Goal: Contribute content

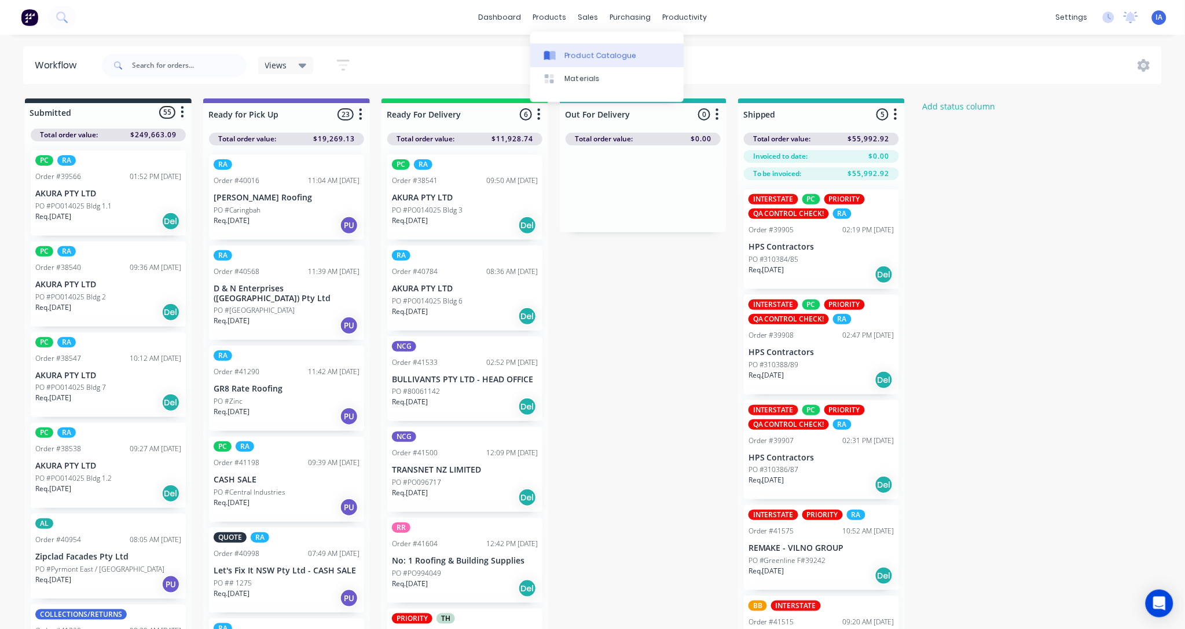
click at [598, 53] on div "Product Catalogue" at bounding box center [601, 55] width 72 height 10
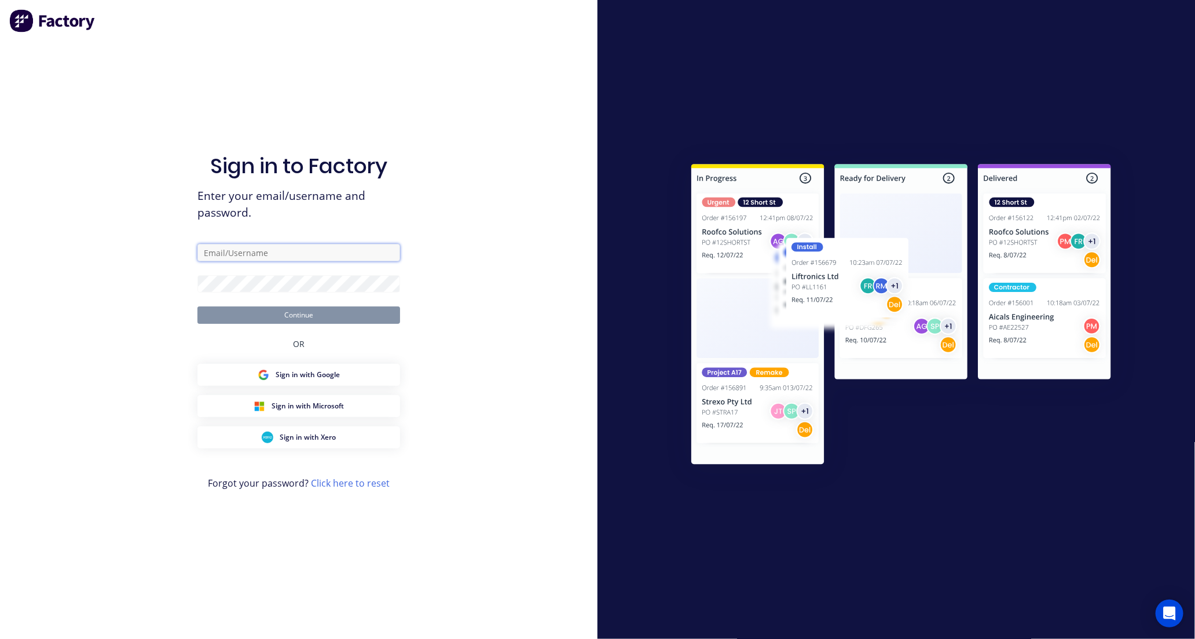
type input "[EMAIL_ADDRESS][DOMAIN_NAME]"
click at [334, 321] on button "Continue" at bounding box center [298, 314] width 203 height 17
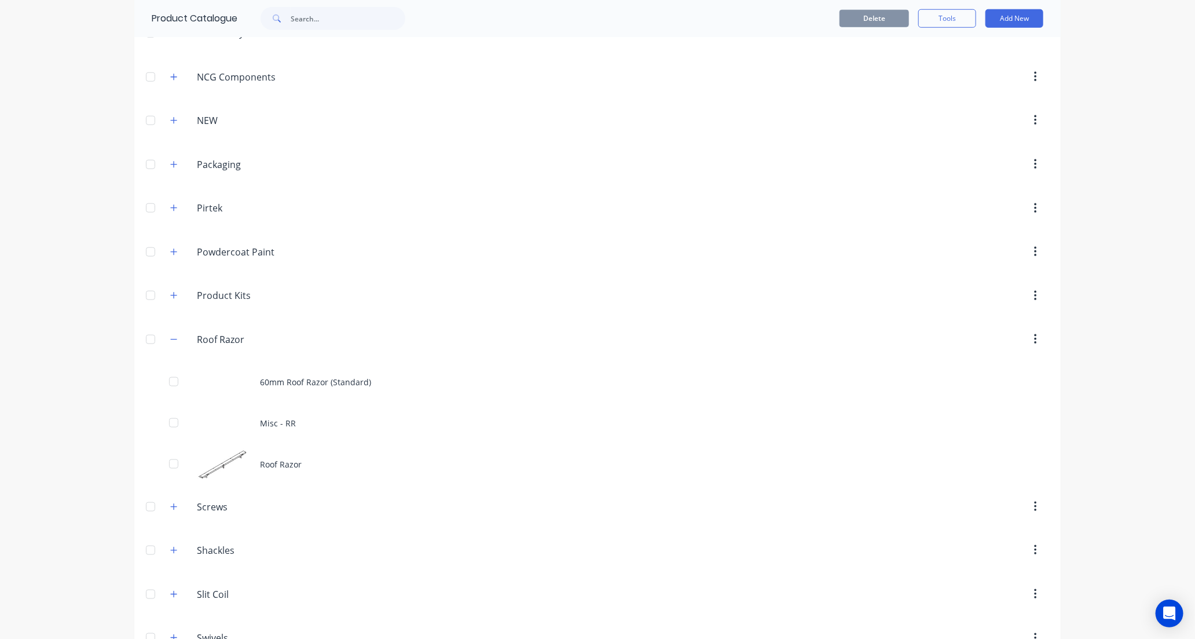
scroll to position [708, 0]
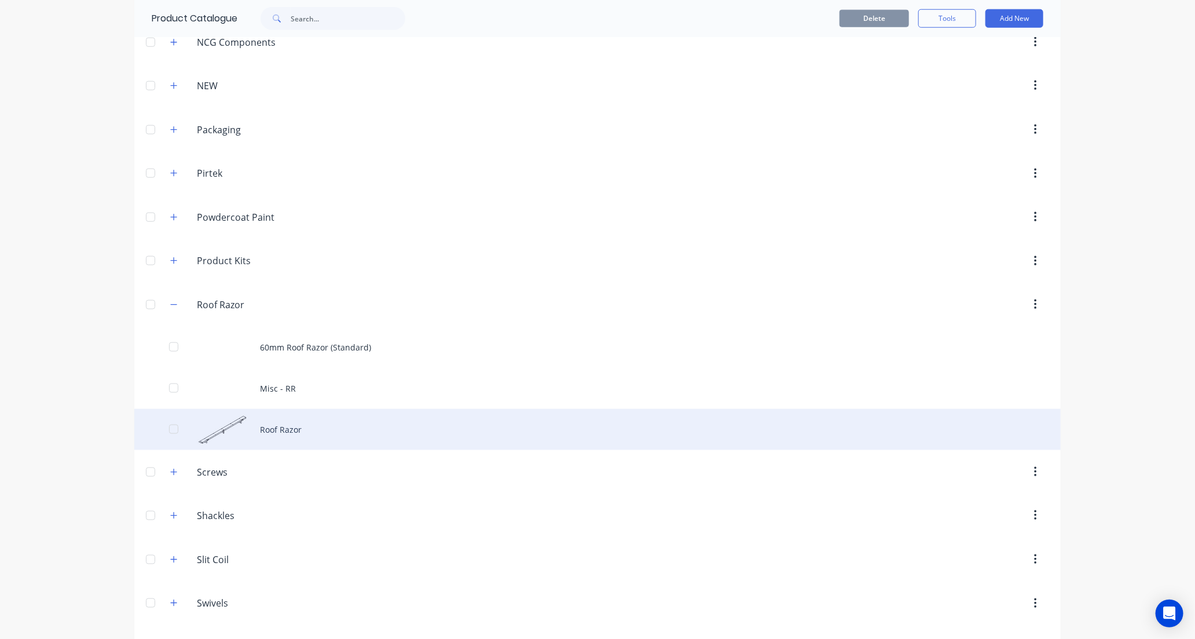
click at [333, 433] on div "Roof Razor" at bounding box center [597, 429] width 926 height 41
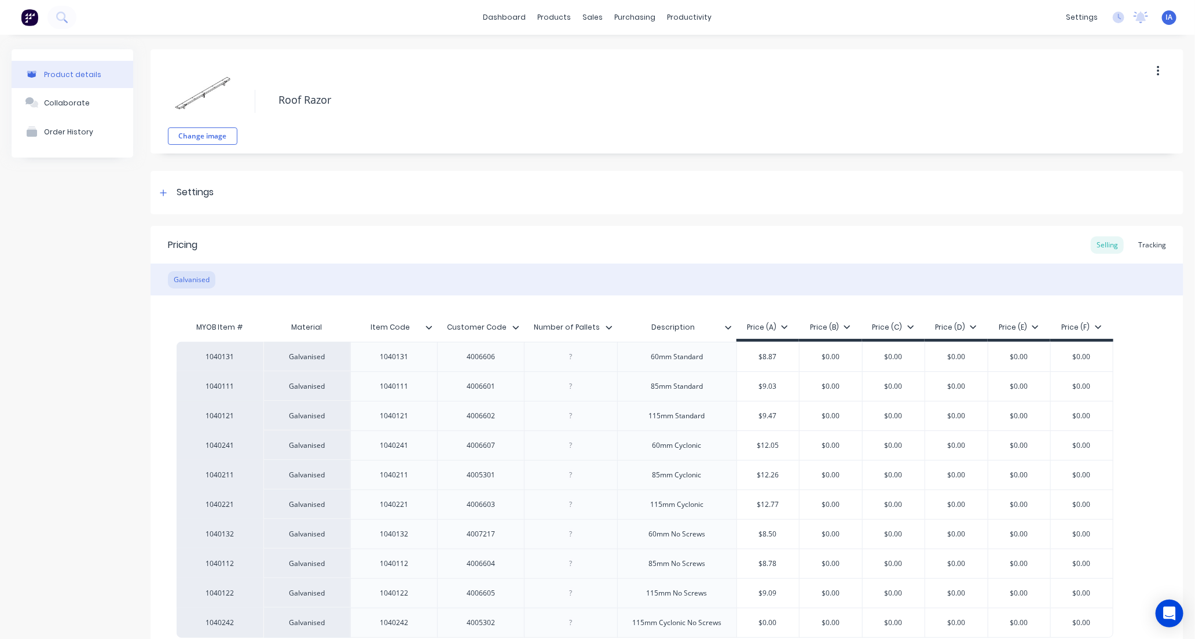
type textarea "x"
click at [1143, 245] on div "Tracking" at bounding box center [1152, 244] width 39 height 17
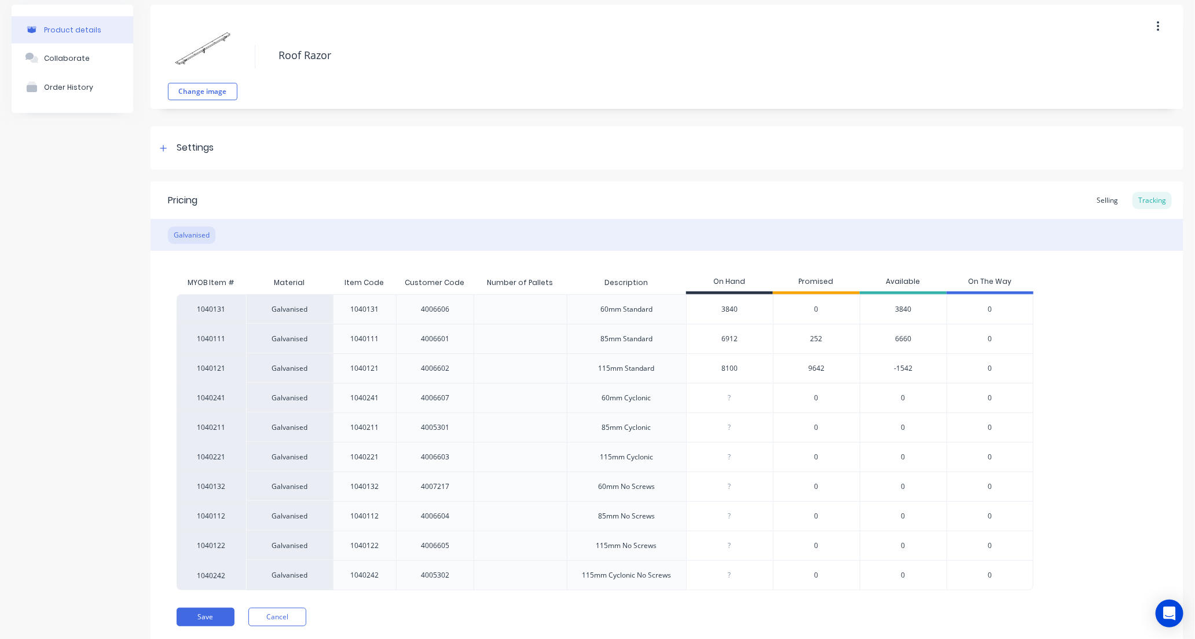
scroll to position [64, 0]
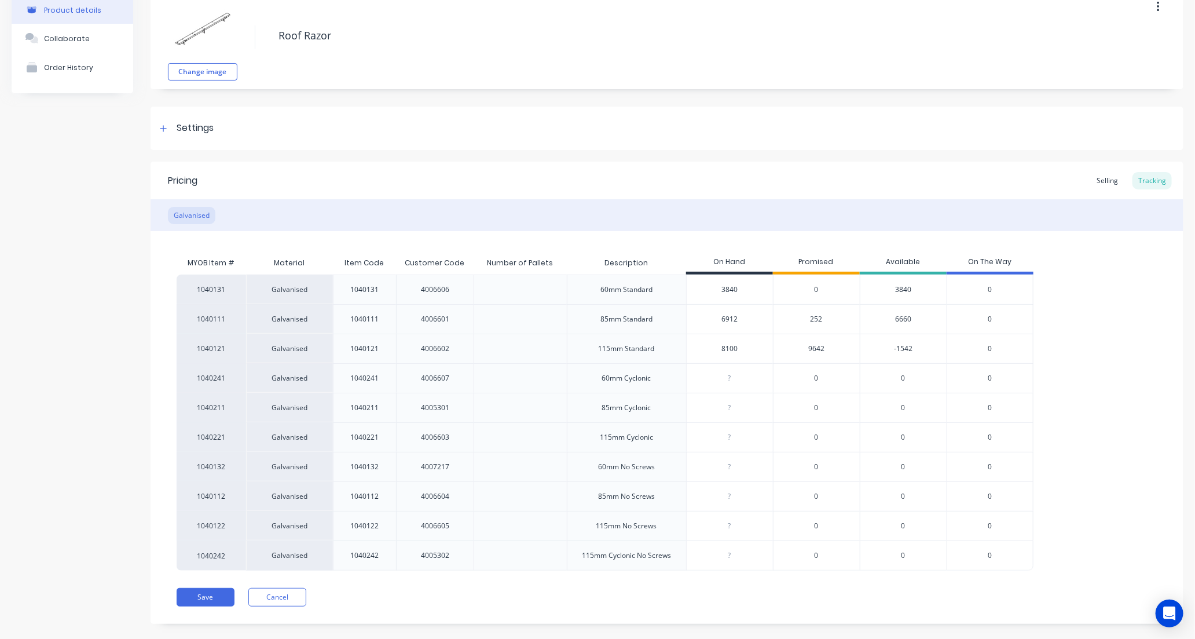
click at [718, 346] on input "8100" at bounding box center [730, 348] width 86 height 10
type input "0"
type textarea "x"
type input "10"
type textarea "x"
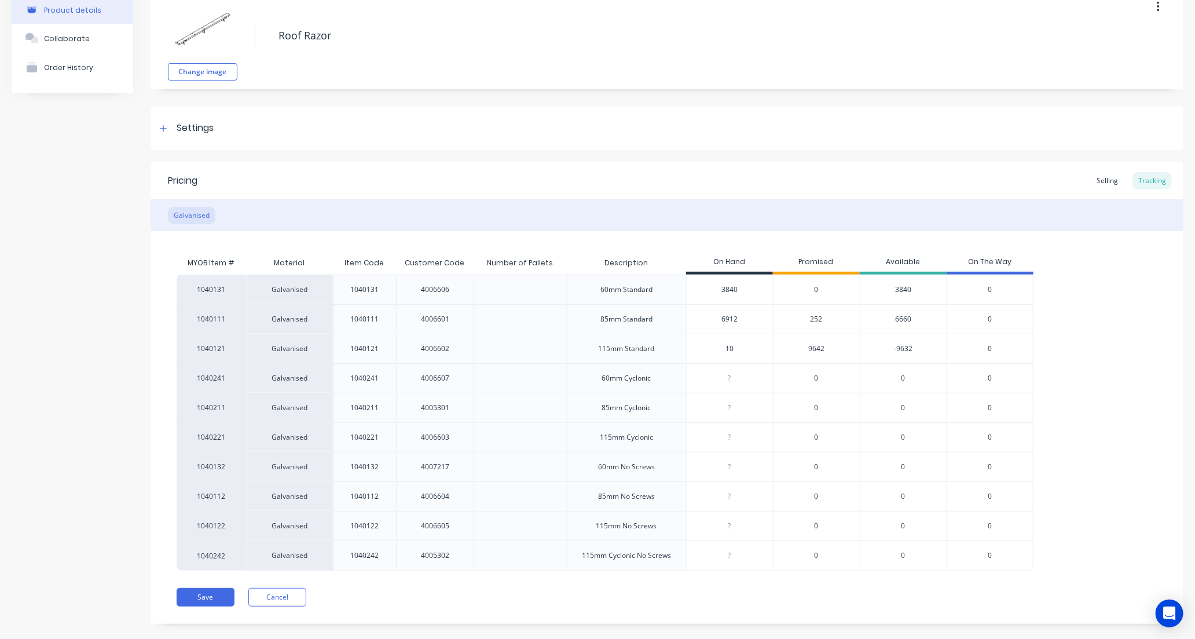
type input "107"
type textarea "x"
type input "10722"
type textarea "x"
type input "10722"
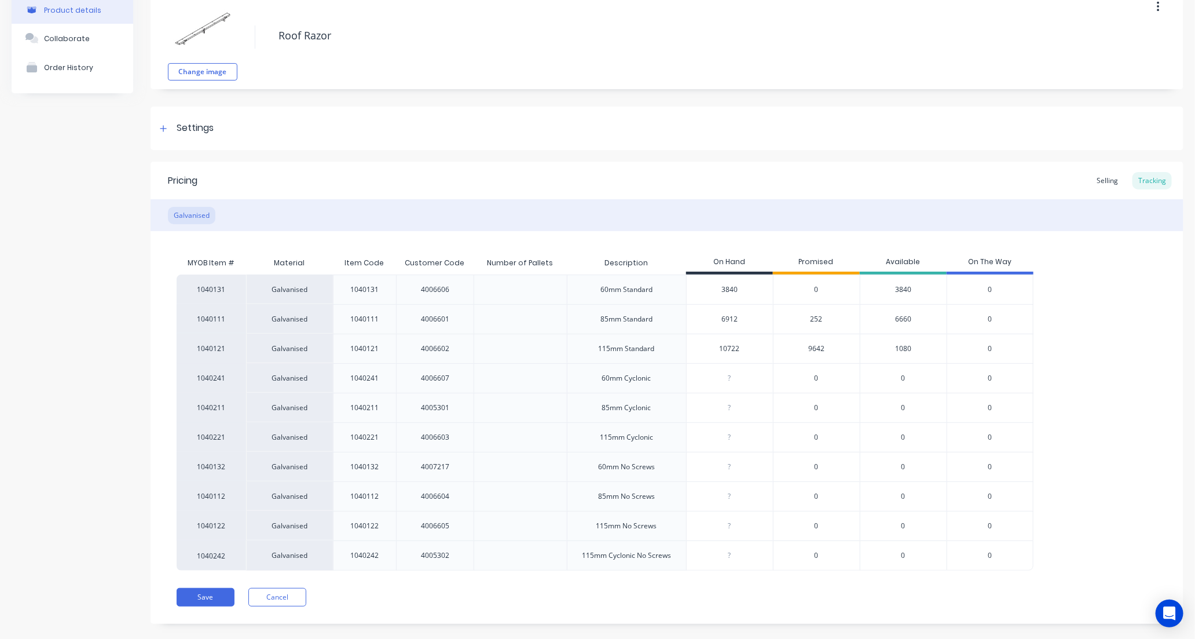
click at [1095, 380] on div "1040131 Galvanised 1040131 4006606 60mm Standard 3840 0 3840 0 1040111 Galvanis…" at bounding box center [667, 422] width 981 height 296
click at [197, 594] on button "Save" at bounding box center [206, 597] width 58 height 19
type textarea "x"
